Goal: Check status: Check status

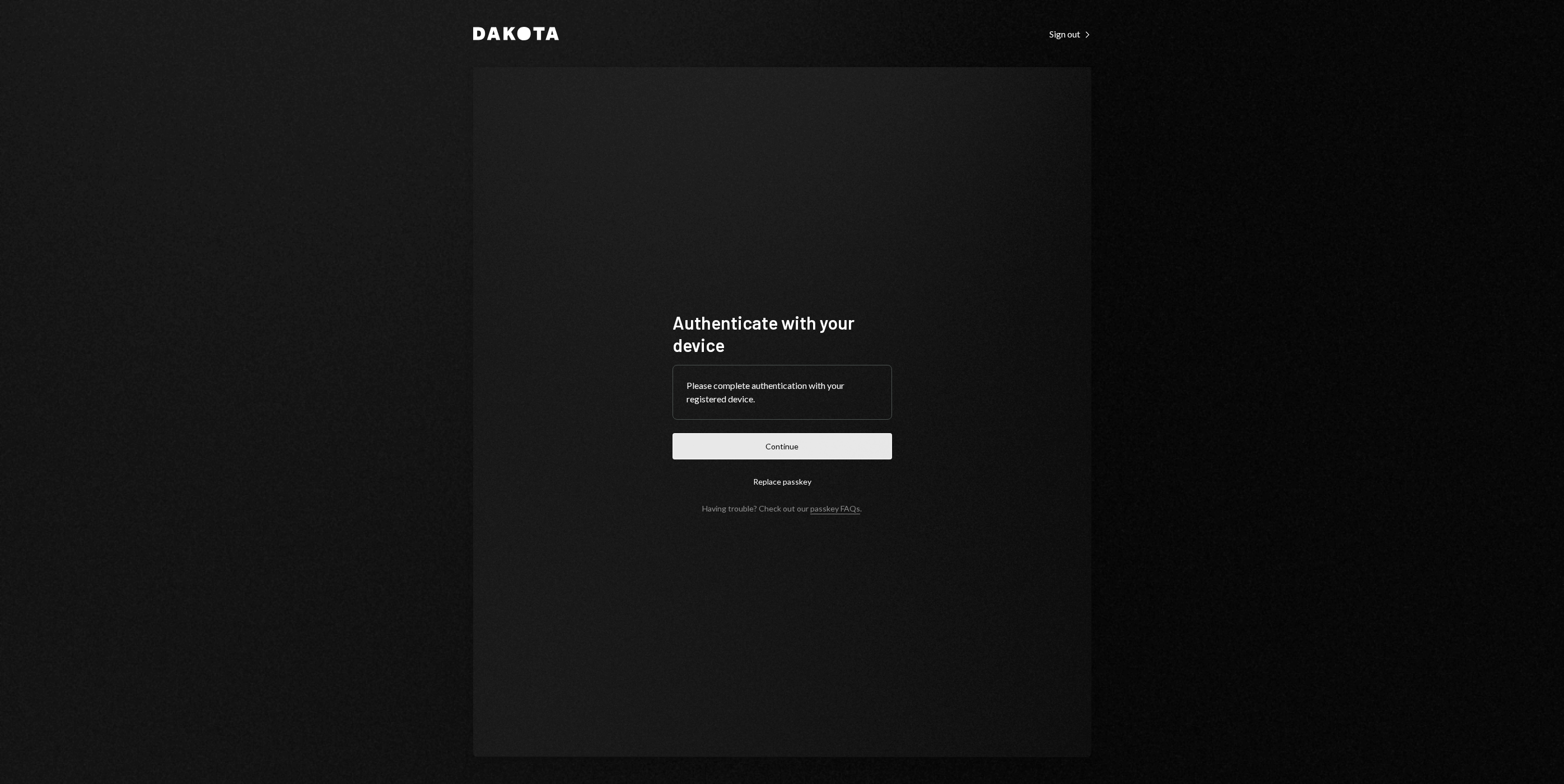
click at [840, 443] on button "Continue" at bounding box center [782, 446] width 219 height 26
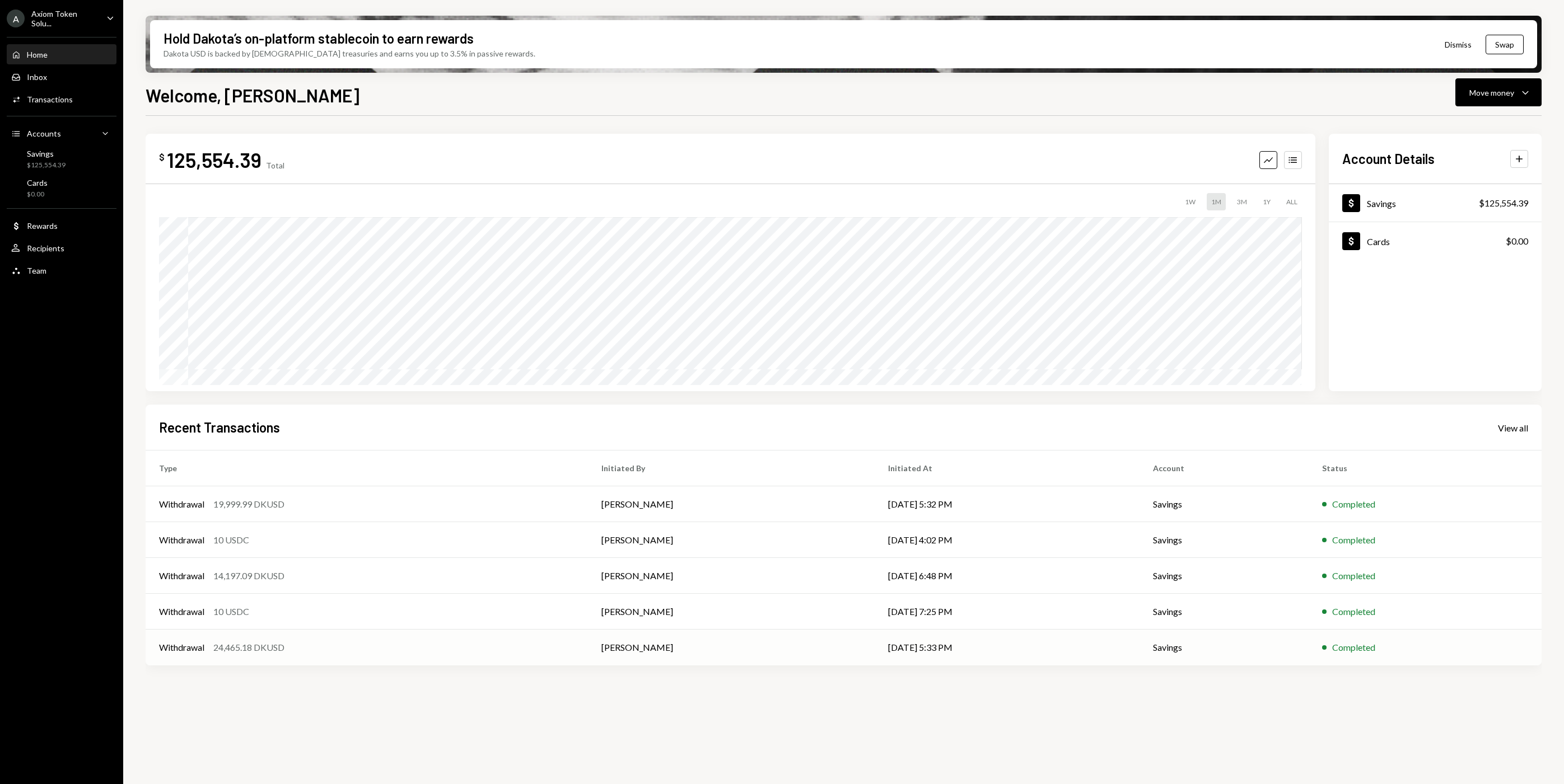
click at [416, 653] on div "Withdrawal 24,465.18 DKUSD" at bounding box center [366, 648] width 416 height 14
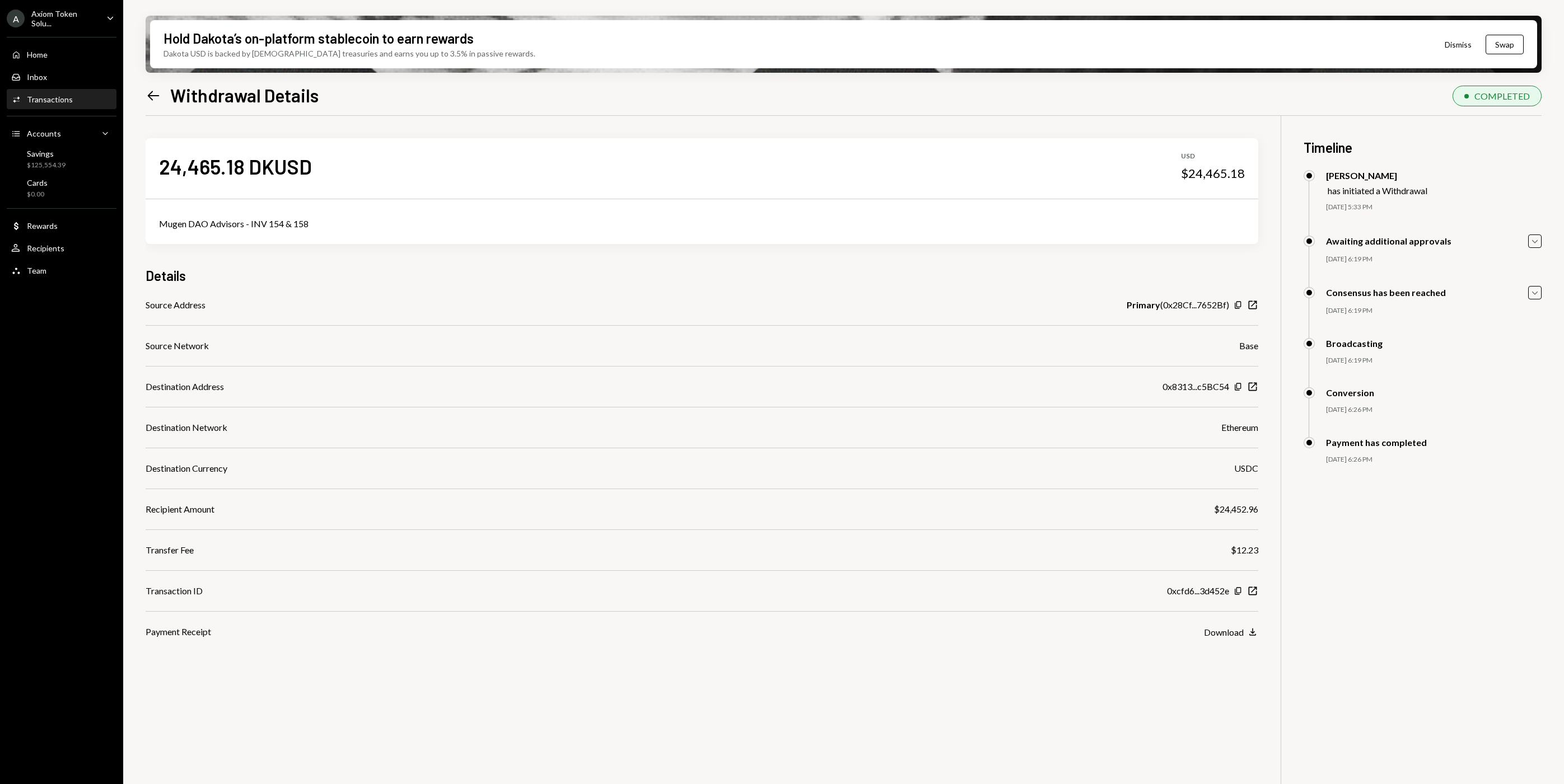
click at [157, 98] on icon "Left Arrow" at bounding box center [153, 96] width 15 height 15
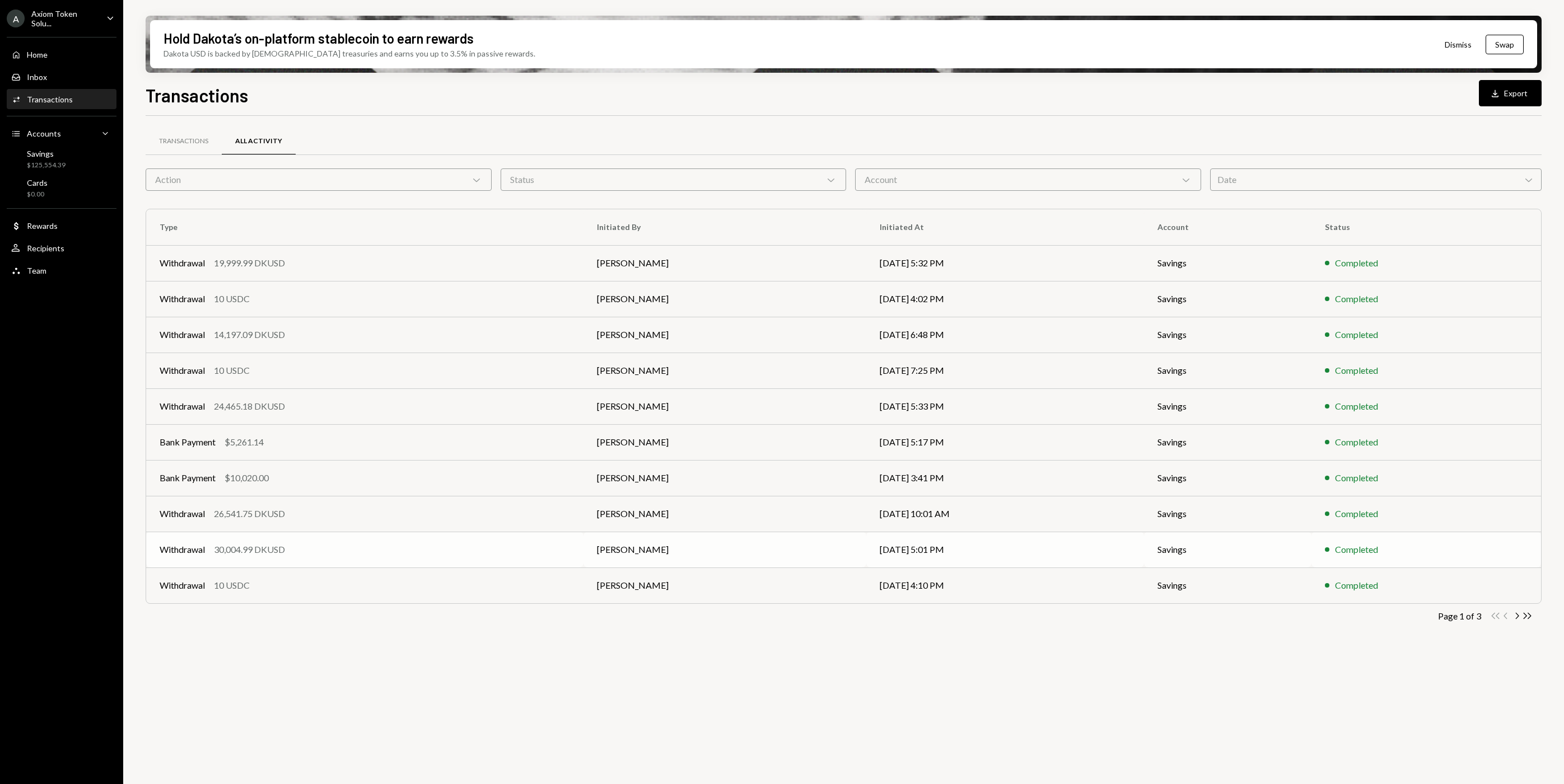
click at [994, 557] on td "[DATE] 5:01 PM" at bounding box center [1005, 549] width 278 height 36
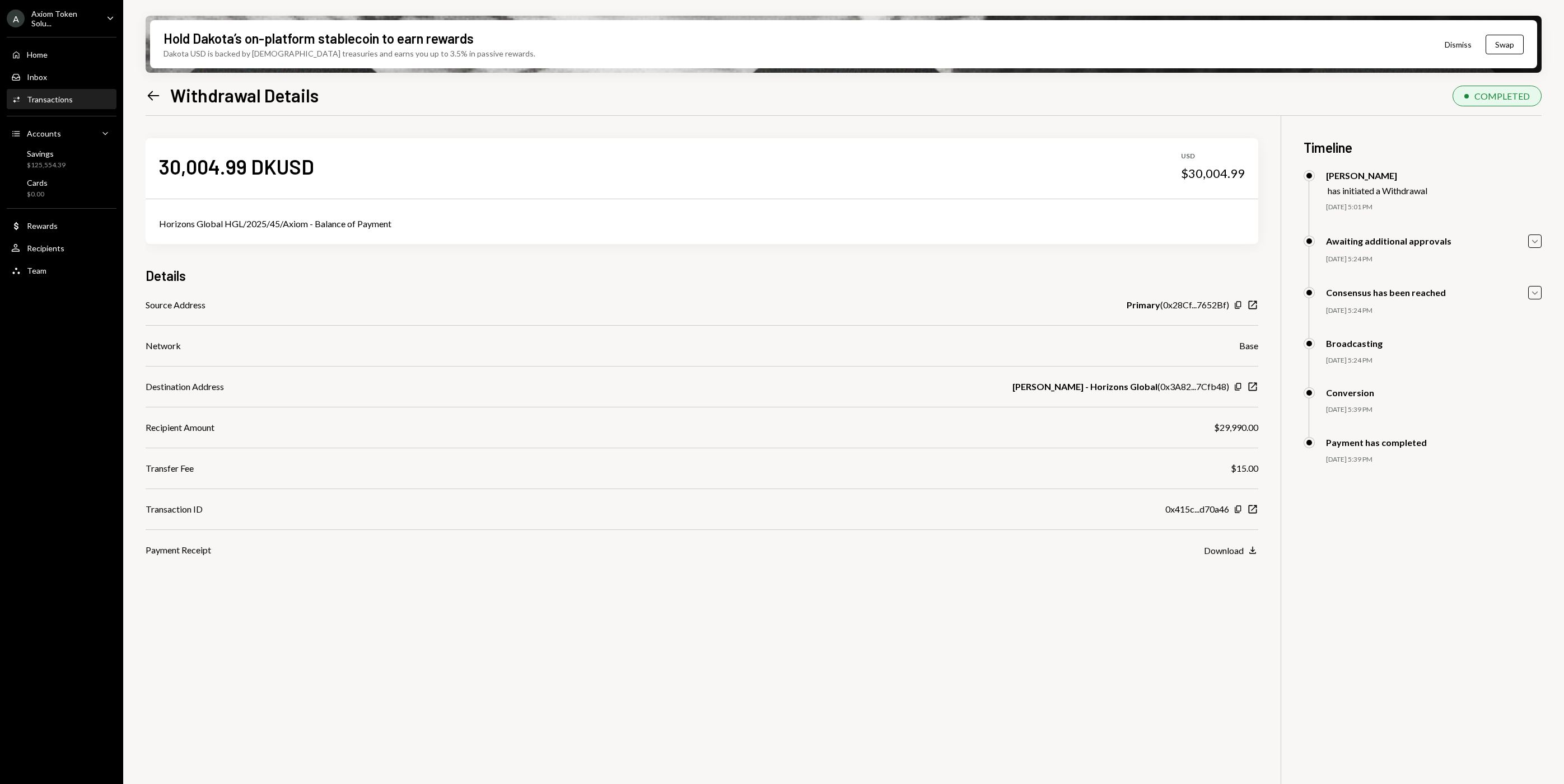
click at [159, 95] on icon at bounding box center [153, 95] width 12 height 9
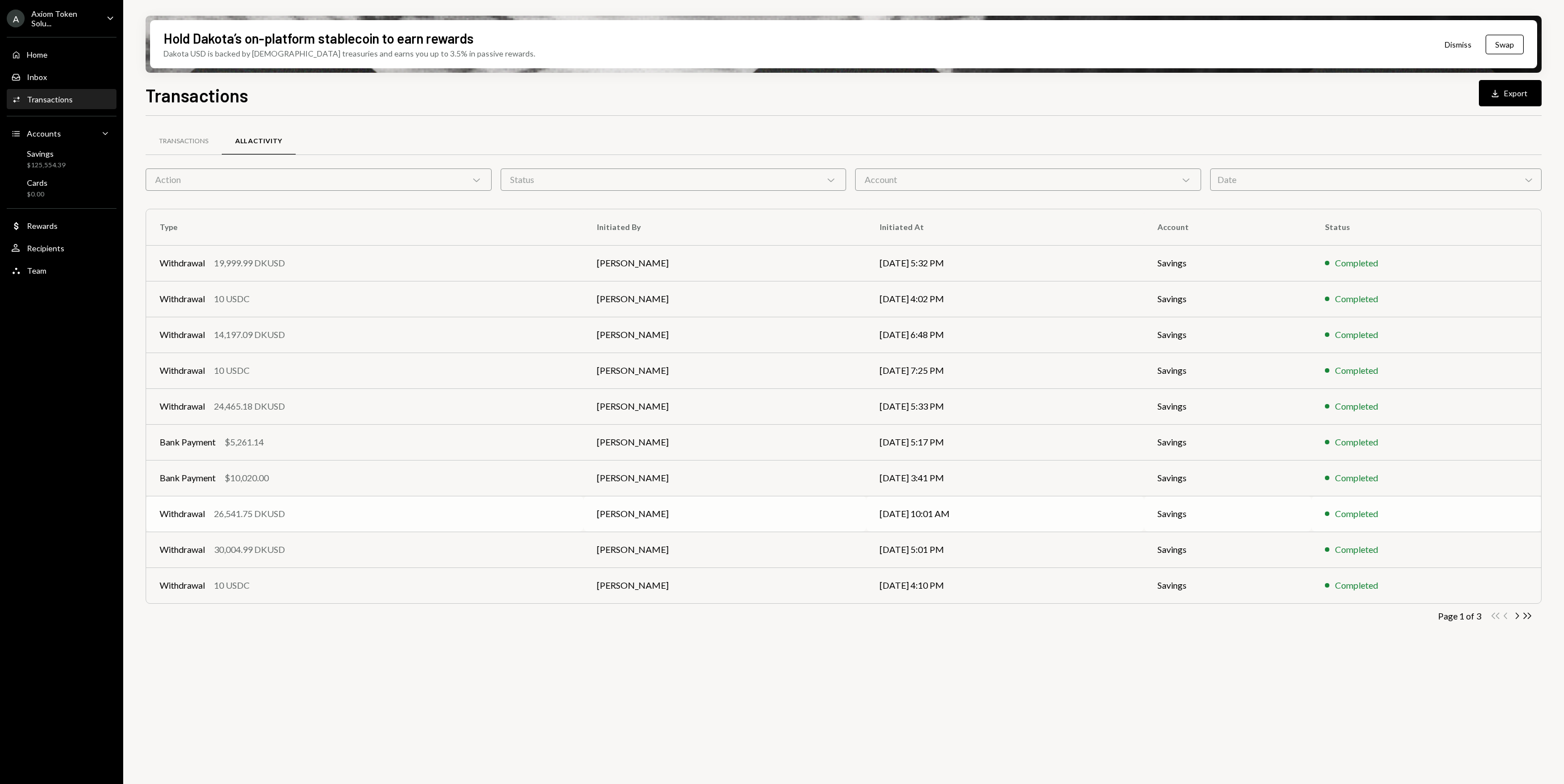
click at [976, 518] on td "[DATE] 10:01 AM" at bounding box center [1005, 513] width 278 height 36
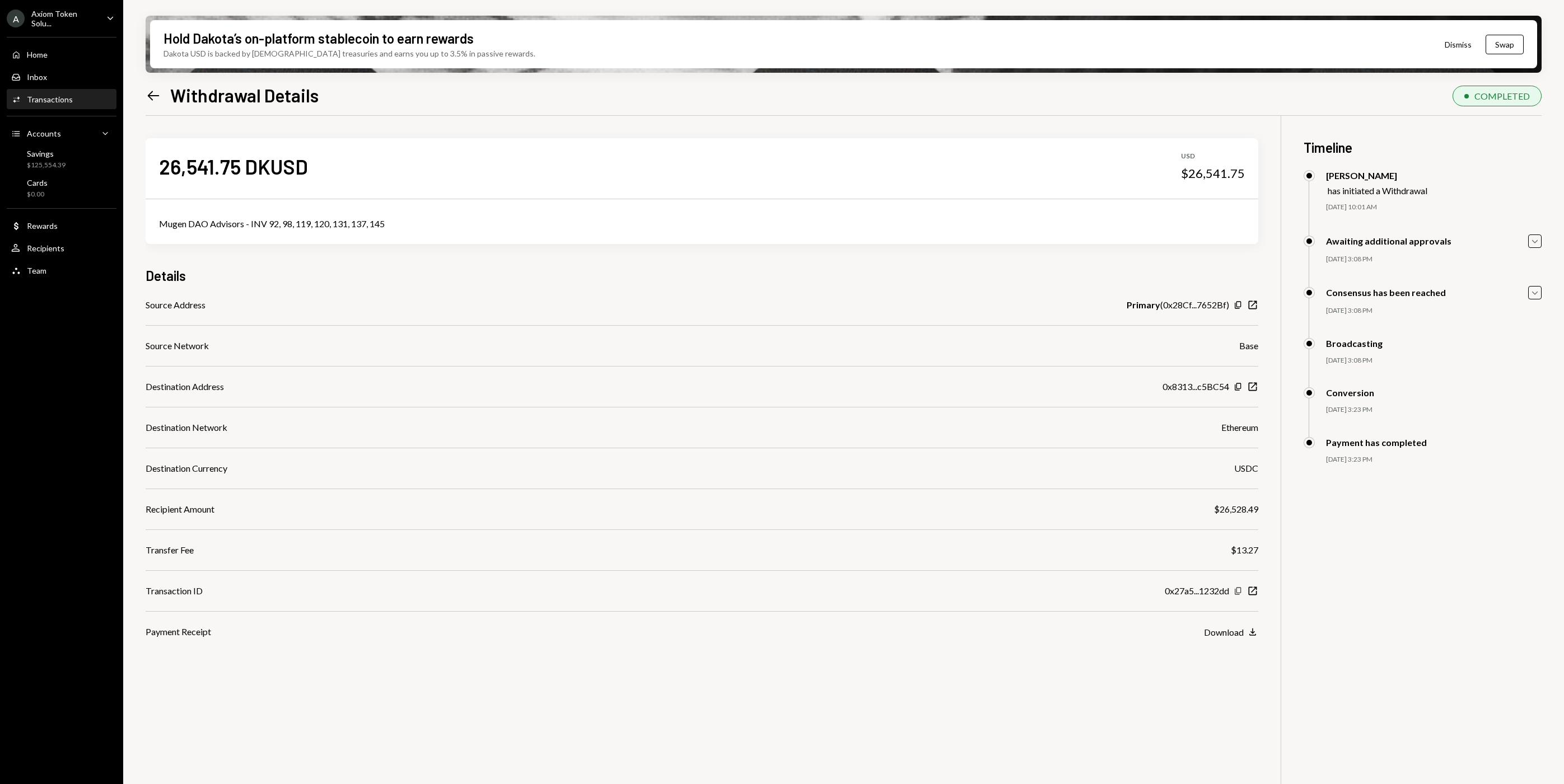
click at [1237, 593] on icon "Copy" at bounding box center [1238, 592] width 9 height 9
